Goal: Information Seeking & Learning: Learn about a topic

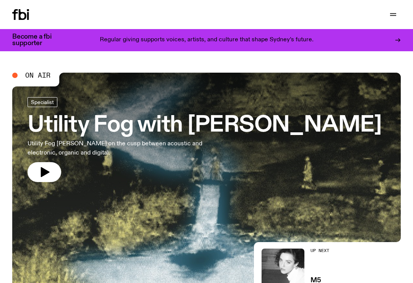
click at [392, 16] on icon "button" at bounding box center [392, 14] width 9 height 9
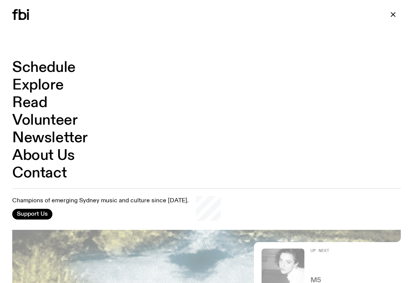
click at [63, 66] on link "Schedule" at bounding box center [43, 67] width 63 height 15
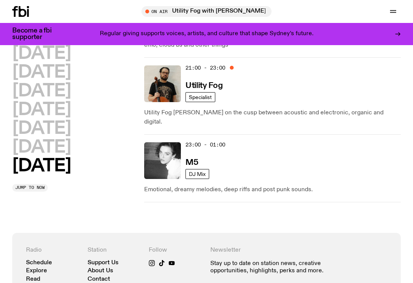
click at [71, 114] on h2 "[DATE]" at bounding box center [41, 109] width 58 height 17
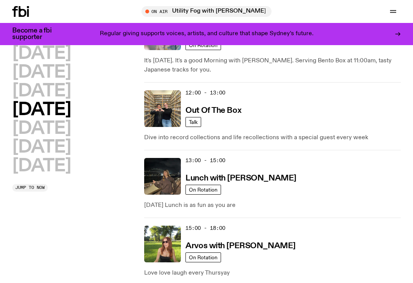
click at [51, 133] on h2 "[DATE]" at bounding box center [41, 128] width 58 height 17
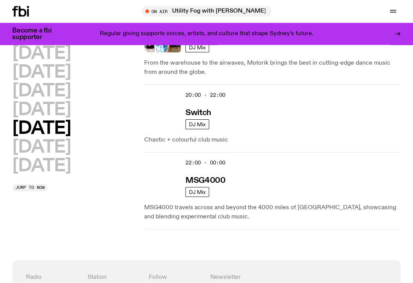
scroll to position [511, 0]
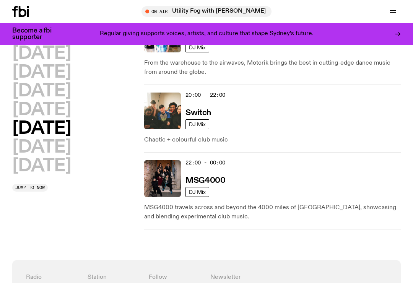
click at [171, 102] on img at bounding box center [162, 111] width 37 height 37
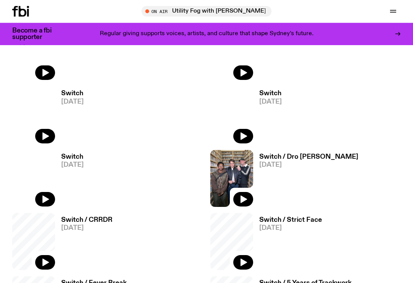
scroll to position [383, 0]
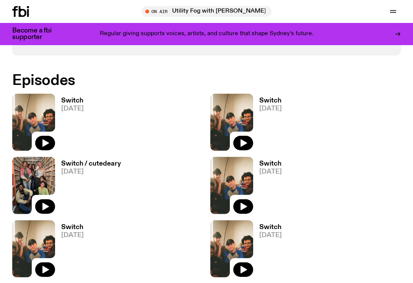
click at [50, 136] on button "button" at bounding box center [45, 143] width 20 height 15
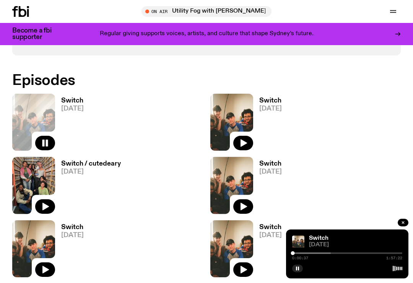
click at [297, 254] on div at bounding box center [276, 253] width 110 height 2
click at [300, 254] on div at bounding box center [278, 253] width 110 height 2
click at [314, 254] on div at bounding box center [283, 253] width 110 height 2
click at [329, 254] on div at bounding box center [287, 253] width 110 height 2
click at [298, 270] on rect "button" at bounding box center [298, 268] width 1 height 4
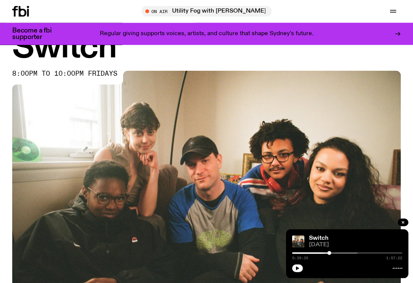
scroll to position [0, 0]
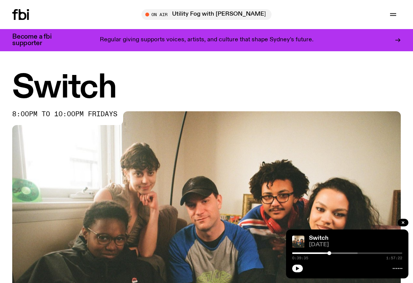
click at [396, 10] on button "button" at bounding box center [392, 14] width 15 height 11
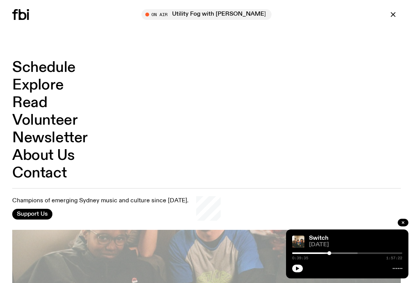
click at [70, 66] on link "Schedule" at bounding box center [43, 67] width 63 height 15
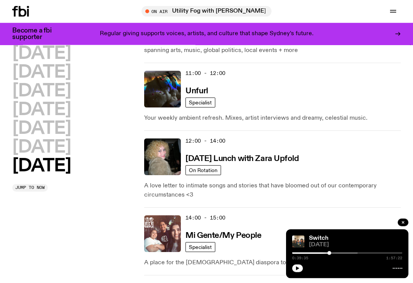
scroll to position [362, 0]
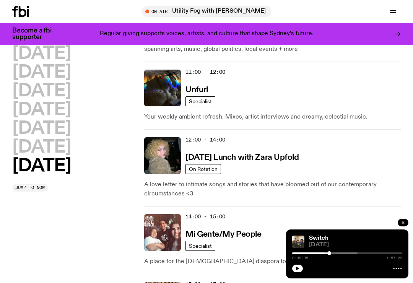
click at [55, 126] on h2 "[DATE]" at bounding box center [41, 128] width 58 height 17
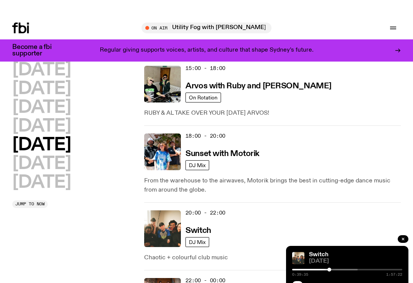
scroll to position [393, 0]
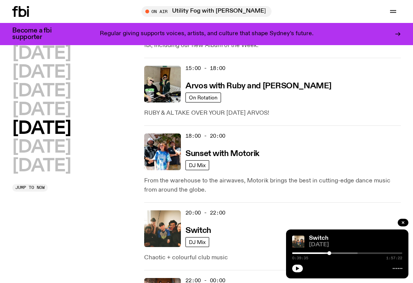
click at [173, 144] on img at bounding box center [162, 151] width 37 height 37
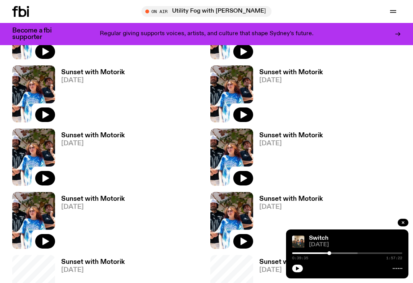
scroll to position [325, 0]
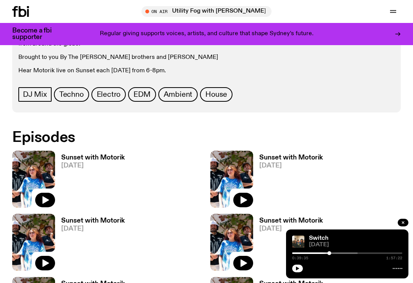
click at [47, 198] on icon "button" at bounding box center [45, 199] width 9 height 9
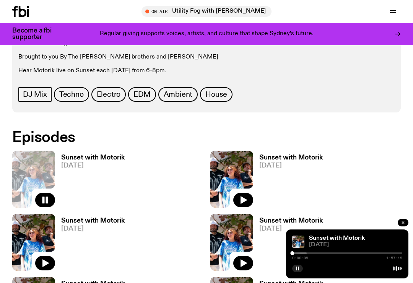
click at [298, 254] on div at bounding box center [251, 253] width 110 height 2
click at [305, 254] on div at bounding box center [268, 253] width 110 height 2
click at [316, 254] on div at bounding box center [273, 253] width 110 height 2
click at [325, 254] on div at bounding box center [278, 253] width 110 height 2
click at [336, 254] on div at bounding box center [289, 253] width 110 height 2
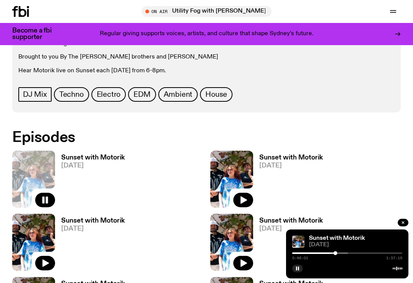
click at [335, 255] on div at bounding box center [335, 253] width 4 height 4
click at [337, 255] on div at bounding box center [336, 253] width 4 height 4
click at [341, 254] on div at bounding box center [321, 253] width 110 height 2
click at [345, 254] on div at bounding box center [326, 253] width 110 height 2
click at [347, 255] on div at bounding box center [345, 253] width 4 height 4
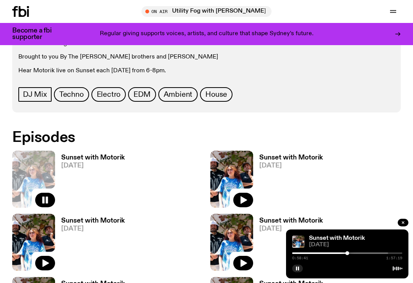
click at [353, 254] on div at bounding box center [333, 253] width 110 height 2
click at [355, 255] on div at bounding box center [353, 253] width 4 height 4
click at [359, 254] on div at bounding box center [339, 253] width 110 height 2
click at [365, 254] on div at bounding box center [341, 253] width 110 height 2
click at [367, 255] on div at bounding box center [366, 253] width 4 height 4
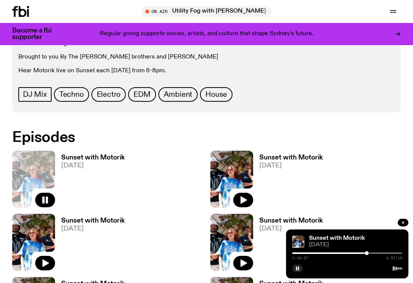
click at [370, 254] on div at bounding box center [347, 253] width 110 height 2
click at [376, 254] on div at bounding box center [347, 253] width 110 height 2
click at [381, 254] on div at bounding box center [347, 253] width 110 height 2
click at [388, 254] on div at bounding box center [347, 253] width 110 height 2
click at [390, 255] on div at bounding box center [389, 253] width 4 height 4
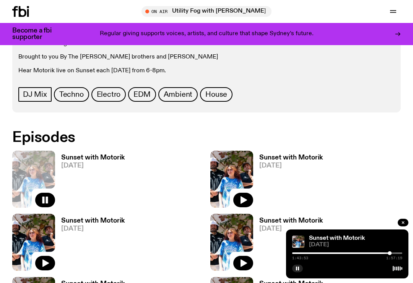
click at [392, 254] on div at bounding box center [347, 253] width 110 height 2
click at [396, 254] on div at bounding box center [347, 253] width 110 height 2
click at [398, 254] on div at bounding box center [347, 253] width 110 height 2
click at [297, 271] on icon "button" at bounding box center [297, 268] width 5 height 5
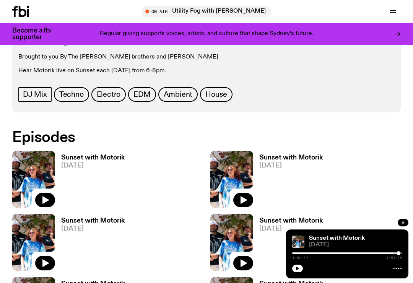
click at [245, 200] on icon "button" at bounding box center [243, 200] width 6 height 8
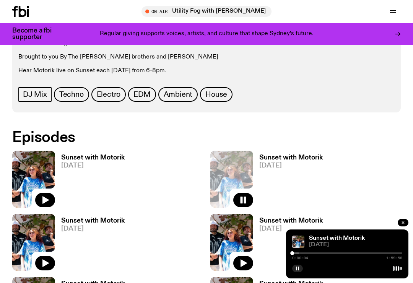
click at [297, 254] on div at bounding box center [244, 253] width 110 height 2
click at [311, 254] on div at bounding box center [260, 253] width 110 height 2
click at [321, 254] on div at bounding box center [273, 253] width 110 height 2
click at [328, 254] on div at bounding box center [277, 253] width 110 height 2
click at [339, 254] on div at bounding box center [287, 253] width 110 height 2
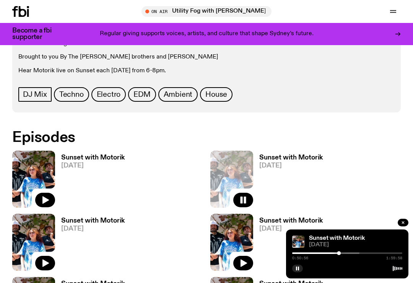
click at [347, 254] on div at bounding box center [304, 253] width 110 height 2
click at [356, 254] on div at bounding box center [333, 253] width 110 height 2
click at [363, 254] on div at bounding box center [338, 253] width 110 height 2
click at [370, 254] on div at bounding box center [341, 253] width 110 height 2
click at [378, 254] on div at bounding box center [347, 253] width 110 height 2
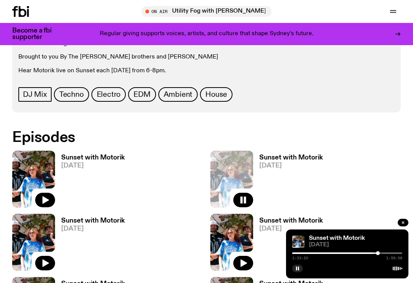
click at [385, 254] on div at bounding box center [347, 253] width 110 height 2
click at [392, 254] on div at bounding box center [347, 253] width 110 height 2
click at [399, 254] on div at bounding box center [347, 253] width 110 height 2
click at [398, 255] on div at bounding box center [399, 253] width 4 height 4
click at [295, 271] on icon "button" at bounding box center [297, 268] width 5 height 5
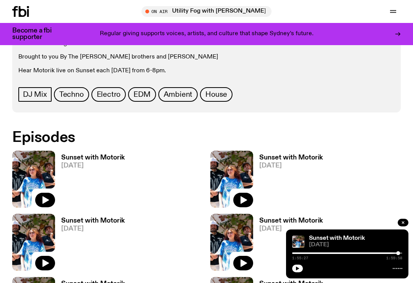
click at [43, 260] on icon "button" at bounding box center [45, 264] width 6 height 8
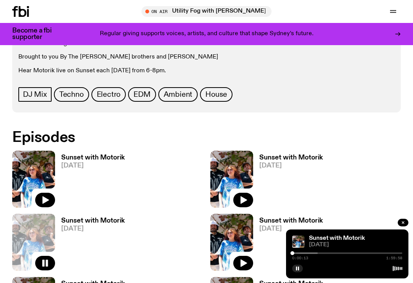
click at [303, 254] on div at bounding box center [263, 253] width 110 height 2
click at [317, 254] on div at bounding box center [271, 253] width 110 height 2
click at [328, 254] on div at bounding box center [277, 253] width 110 height 2
click at [339, 254] on div at bounding box center [294, 253] width 110 height 2
click at [347, 254] on div at bounding box center [300, 253] width 110 height 2
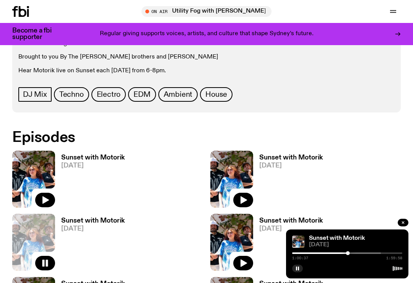
click at [354, 254] on div at bounding box center [326, 253] width 110 height 2
click at [362, 254] on div at bounding box center [334, 253] width 110 height 2
click at [369, 254] on div at bounding box center [344, 253] width 110 height 2
click at [373, 254] on div at bounding box center [347, 253] width 110 height 2
click at [379, 254] on div at bounding box center [347, 253] width 110 height 2
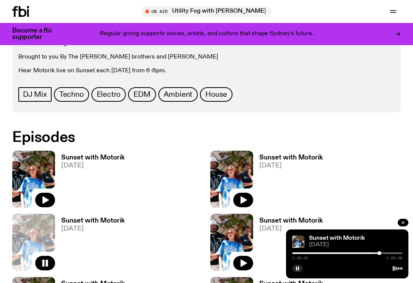
click at [386, 254] on div at bounding box center [347, 253] width 110 height 2
click at [393, 254] on div at bounding box center [347, 253] width 110 height 2
click at [398, 254] on div at bounding box center [347, 253] width 110 height 2
click at [298, 270] on rect "button" at bounding box center [298, 268] width 1 height 4
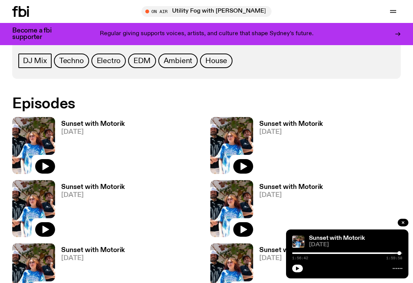
scroll to position [438, 0]
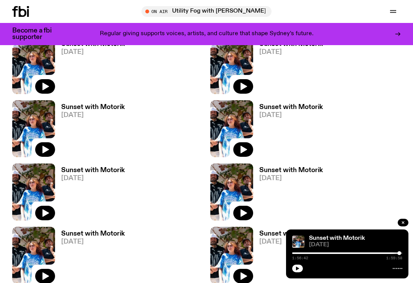
click at [244, 151] on icon "button" at bounding box center [243, 150] width 6 height 8
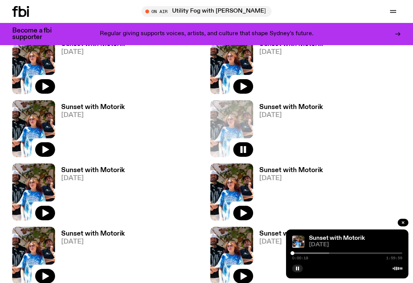
click at [320, 254] on div at bounding box center [274, 253] width 110 height 2
click at [327, 254] on div at bounding box center [347, 253] width 110 height 2
click at [335, 254] on div at bounding box center [305, 253] width 110 height 2
click at [341, 254] on div at bounding box center [312, 253] width 110 height 2
click at [347, 273] on div "Sunset with Motorik [DATE] 0:53:20 1:59:59" at bounding box center [347, 253] width 122 height 49
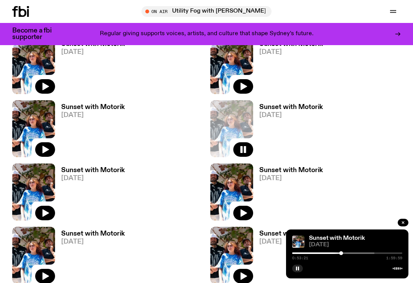
click at [345, 254] on div at bounding box center [319, 253] width 110 height 2
click at [352, 254] on div at bounding box center [324, 253] width 110 height 2
click at [358, 254] on div at bounding box center [326, 253] width 110 height 2
click at [366, 254] on div at bounding box center [337, 253] width 110 height 2
click at [373, 254] on div at bounding box center [343, 253] width 110 height 2
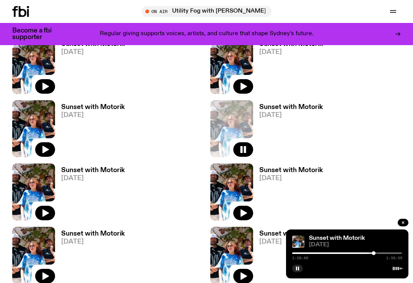
click at [380, 254] on div at bounding box center [346, 253] width 110 height 2
click at [387, 254] on div at bounding box center [346, 253] width 110 height 2
click at [394, 254] on div at bounding box center [346, 253] width 110 height 2
click at [296, 271] on icon "button" at bounding box center [297, 268] width 5 height 5
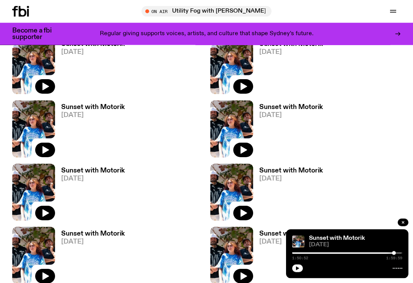
scroll to position [510, 0]
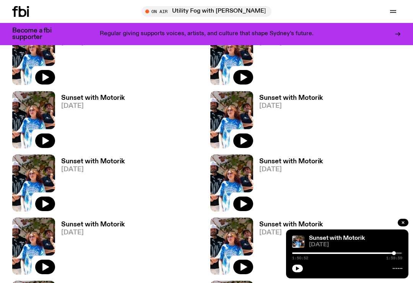
click at [50, 139] on button "button" at bounding box center [45, 140] width 20 height 15
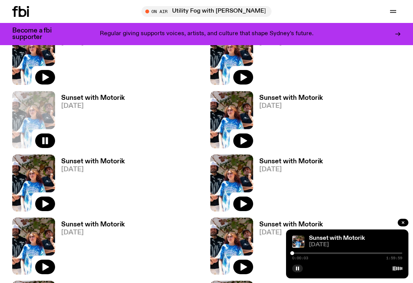
click at [297, 254] on div at bounding box center [347, 253] width 110 height 2
click at [302, 254] on div at bounding box center [347, 253] width 110 height 2
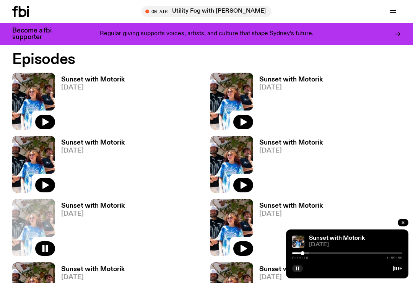
scroll to position [394, 0]
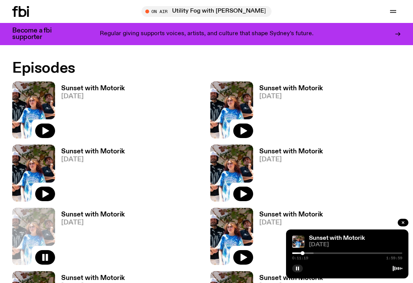
click at [312, 253] on div at bounding box center [258, 253] width 110 height 2
click at [322, 253] on div at bounding box center [267, 253] width 110 height 2
click at [334, 253] on div at bounding box center [347, 253] width 110 height 2
click at [348, 253] on div at bounding box center [347, 253] width 110 height 2
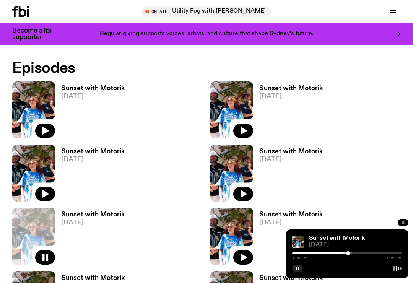
click at [354, 253] on div at bounding box center [347, 253] width 110 height 2
click at [365, 253] on div at bounding box center [347, 253] width 110 height 2
click at [375, 253] on div at bounding box center [347, 253] width 110 height 2
click at [387, 252] on div at bounding box center [347, 253] width 110 height 2
click at [395, 253] on div at bounding box center [347, 253] width 110 height 2
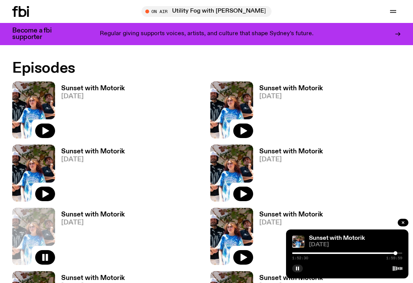
click at [403, 220] on button "button" at bounding box center [403, 223] width 11 height 8
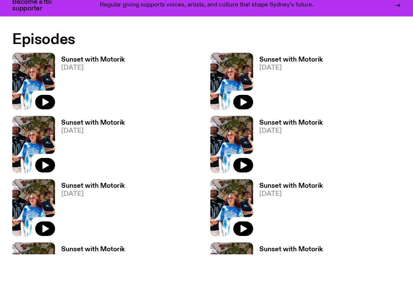
scroll to position [438, 0]
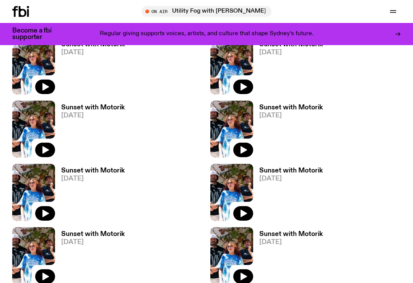
click at [246, 212] on icon "button" at bounding box center [243, 213] width 9 height 9
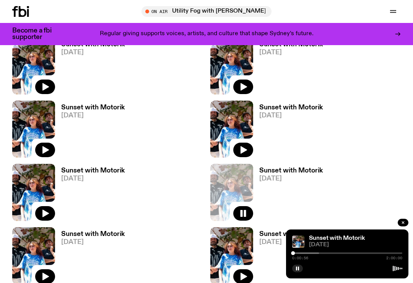
click at [305, 254] on div at bounding box center [264, 253] width 110 height 2
click at [316, 254] on div at bounding box center [269, 253] width 110 height 2
click at [324, 254] on div at bounding box center [271, 253] width 110 height 2
click at [331, 254] on div at bounding box center [283, 253] width 110 height 2
click at [341, 254] on div at bounding box center [290, 253] width 110 height 2
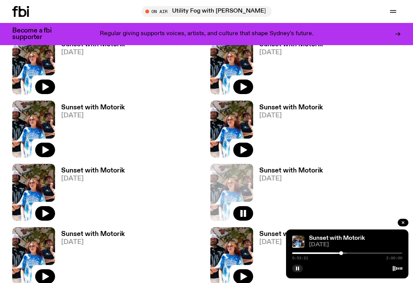
click at [352, 262] on div "Sunset with Motorik [DATE] 0:53:21 2:00:00" at bounding box center [347, 253] width 122 height 49
click at [352, 254] on div at bounding box center [347, 253] width 110 height 2
click at [364, 254] on div at bounding box center [347, 253] width 110 height 2
click at [378, 254] on div at bounding box center [347, 253] width 110 height 2
click at [386, 254] on div at bounding box center [347, 253] width 110 height 2
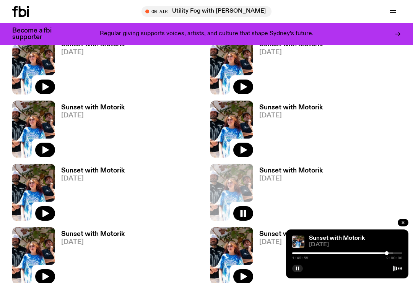
click at [405, 226] on button "button" at bounding box center [403, 223] width 11 height 8
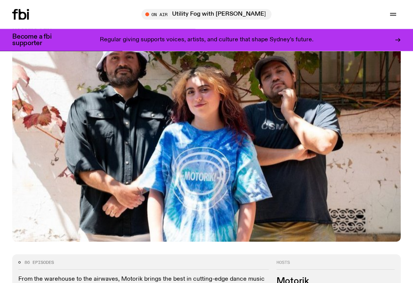
scroll to position [0, 0]
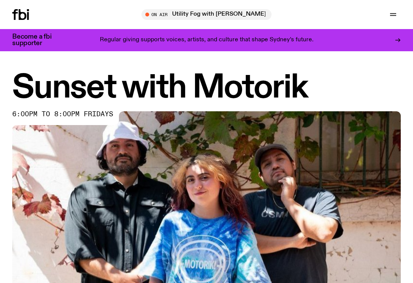
click at [397, 13] on icon "button" at bounding box center [392, 14] width 9 height 9
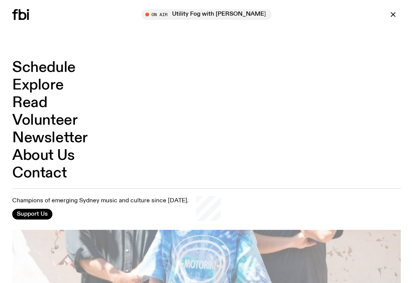
click at [62, 74] on link "Schedule" at bounding box center [43, 67] width 63 height 15
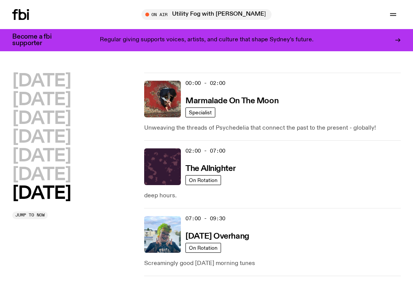
click at [391, 14] on icon "button" at bounding box center [393, 14] width 6 height 0
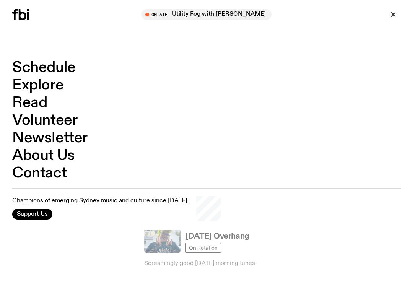
click at [64, 68] on link "Schedule" at bounding box center [43, 67] width 63 height 15
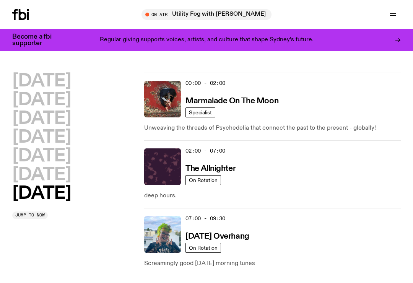
click at [53, 156] on h2 "[DATE]" at bounding box center [41, 156] width 58 height 17
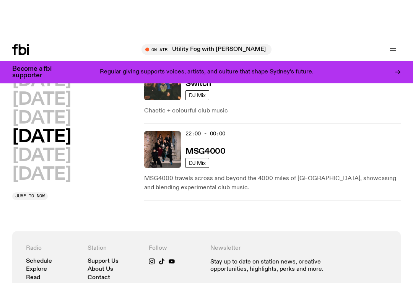
scroll to position [513, 0]
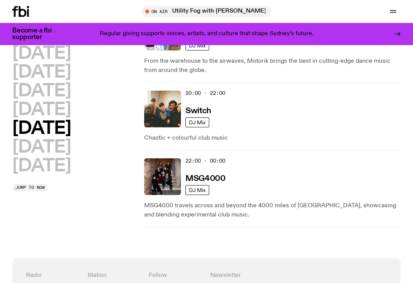
click at [171, 174] on img at bounding box center [162, 176] width 37 height 37
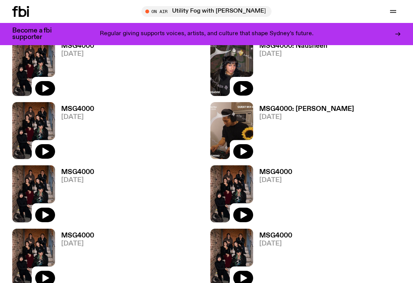
scroll to position [287, 0]
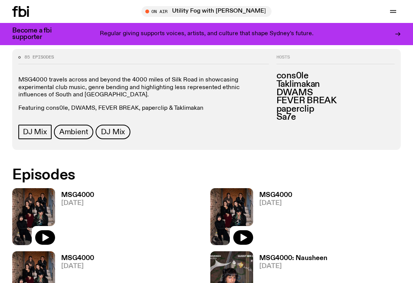
click at [47, 238] on icon "button" at bounding box center [45, 238] width 6 height 8
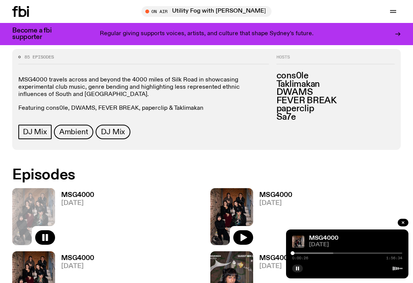
click at [302, 254] on div at bounding box center [278, 253] width 110 height 2
click at [310, 254] on div at bounding box center [285, 253] width 110 height 2
click at [319, 254] on div at bounding box center [292, 253] width 110 height 2
click at [326, 254] on div at bounding box center [302, 253] width 110 height 2
click at [334, 254] on div at bounding box center [306, 253] width 110 height 2
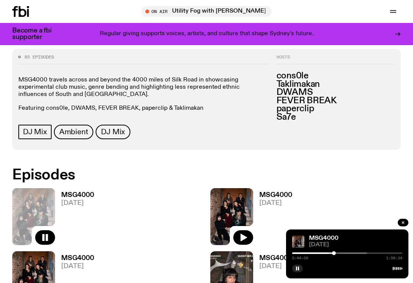
click at [341, 254] on div at bounding box center [312, 253] width 110 height 2
click at [349, 254] on div at bounding box center [318, 253] width 110 height 2
click at [358, 254] on div at bounding box center [323, 253] width 110 height 2
click at [365, 254] on div at bounding box center [329, 253] width 110 height 2
click at [375, 254] on div at bounding box center [334, 253] width 110 height 2
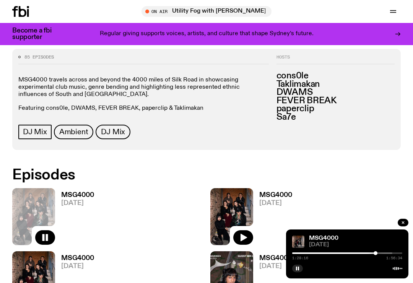
click at [386, 261] on div "MSG4000 [DATE] 1:28:16 1:56:34" at bounding box center [347, 253] width 122 height 49
click at [384, 254] on div at bounding box center [341, 253] width 110 height 2
click at [395, 262] on div "MSG4000 [DATE] 1:37:34 1:56:34" at bounding box center [347, 253] width 122 height 49
click at [395, 254] on div at bounding box center [345, 253] width 110 height 2
click at [302, 272] on button "button" at bounding box center [297, 269] width 11 height 8
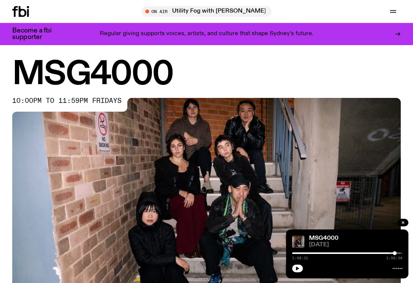
scroll to position [0, 0]
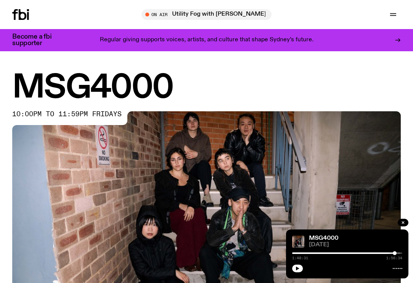
click at [399, 13] on button "button" at bounding box center [392, 14] width 15 height 11
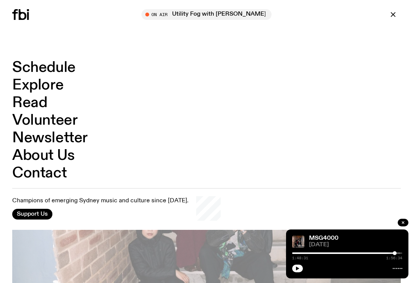
click at [65, 63] on link "Schedule" at bounding box center [43, 67] width 63 height 15
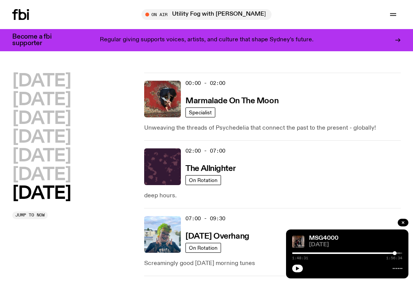
click at [58, 158] on h2 "[DATE]" at bounding box center [41, 156] width 58 height 17
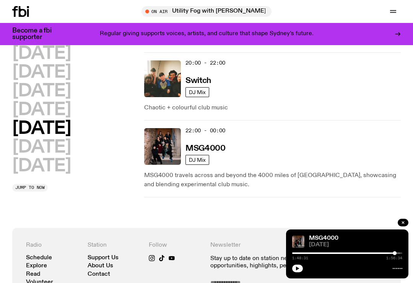
click at [71, 149] on h2 "[DATE]" at bounding box center [41, 147] width 58 height 17
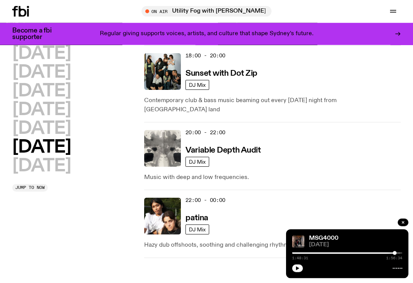
scroll to position [623, 0]
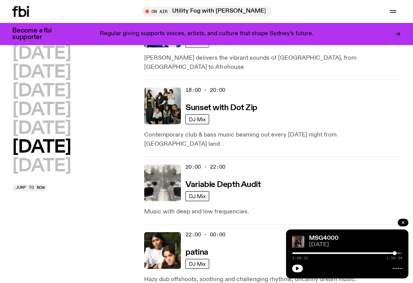
click at [53, 175] on h2 "[DATE]" at bounding box center [41, 165] width 58 height 17
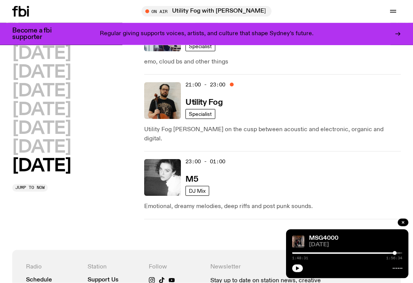
scroll to position [764, 0]
click at [171, 175] on img at bounding box center [162, 177] width 37 height 37
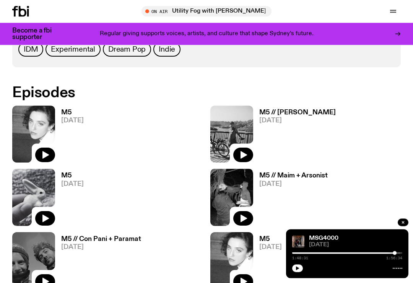
click at [50, 154] on button "button" at bounding box center [45, 155] width 20 height 15
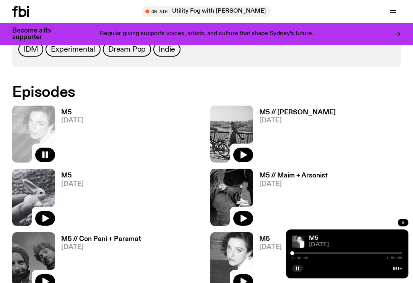
click at [297, 254] on div at bounding box center [347, 253] width 110 height 2
click at [311, 254] on div at bounding box center [347, 253] width 110 height 2
click at [329, 254] on div at bounding box center [347, 253] width 110 height 2
click at [349, 254] on div at bounding box center [347, 253] width 110 height 2
click at [304, 272] on div at bounding box center [347, 267] width 110 height 9
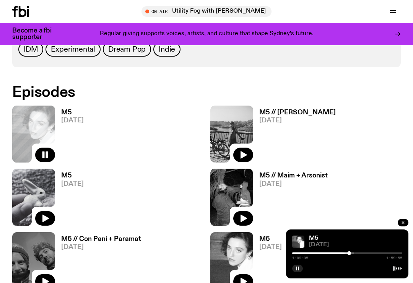
click at [299, 271] on icon "button" at bounding box center [297, 268] width 5 height 5
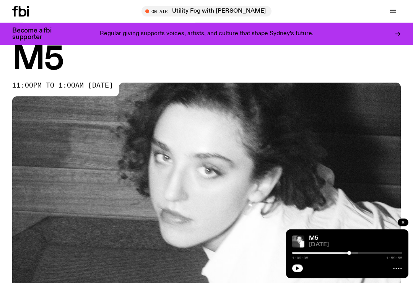
scroll to position [0, 0]
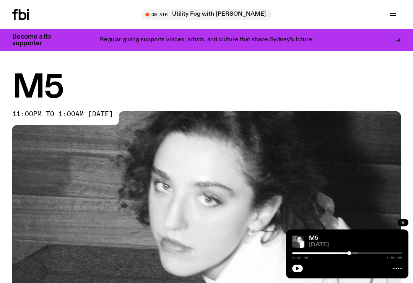
click at [397, 15] on icon "button" at bounding box center [392, 14] width 9 height 9
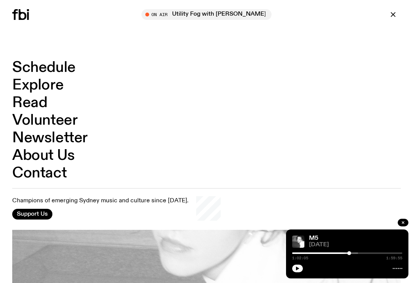
click at [68, 69] on link "Schedule" at bounding box center [43, 67] width 63 height 15
